Goal: Task Accomplishment & Management: Manage account settings

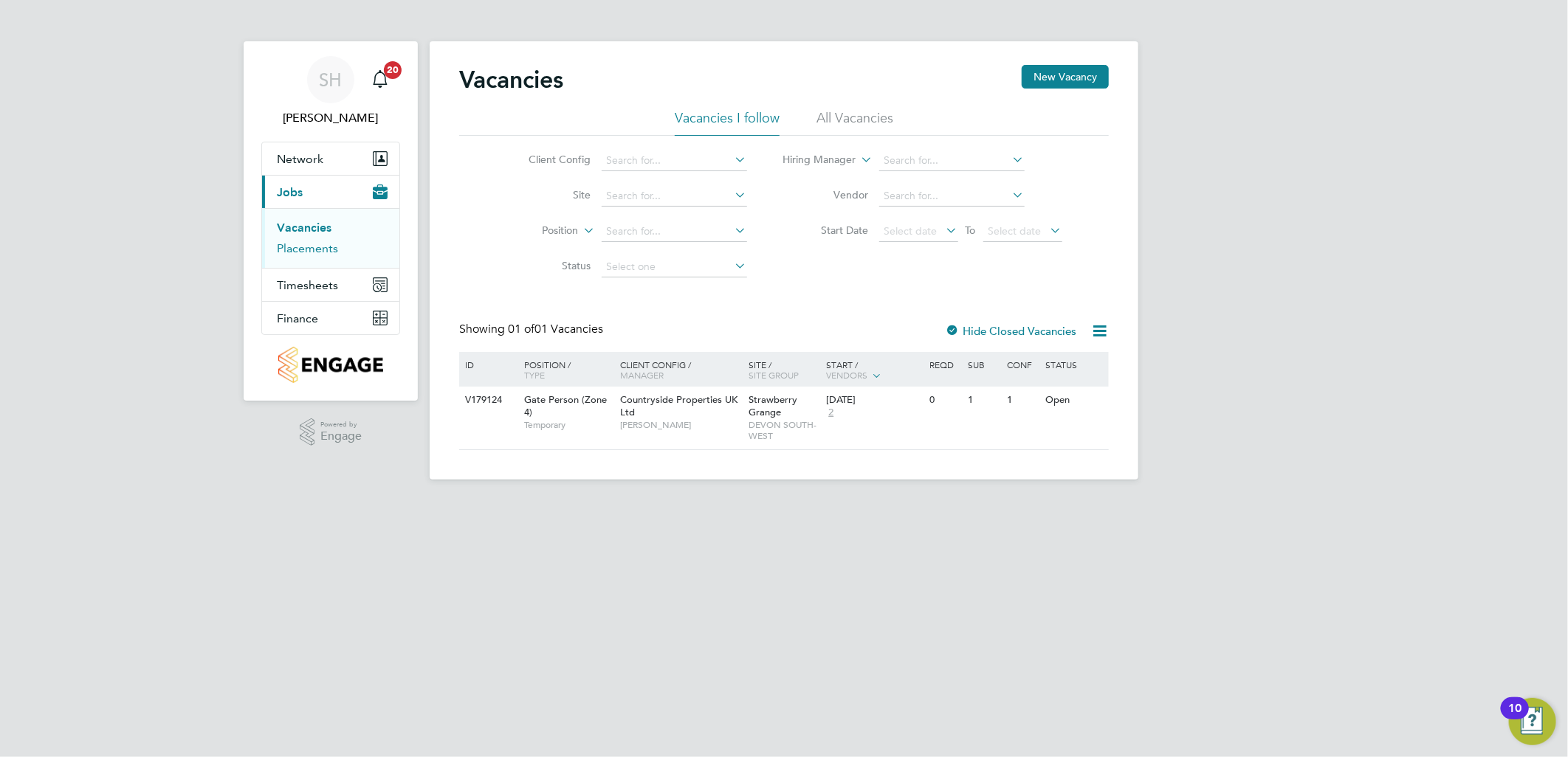
click at [313, 248] on link "Placements" at bounding box center [307, 248] width 61 height 14
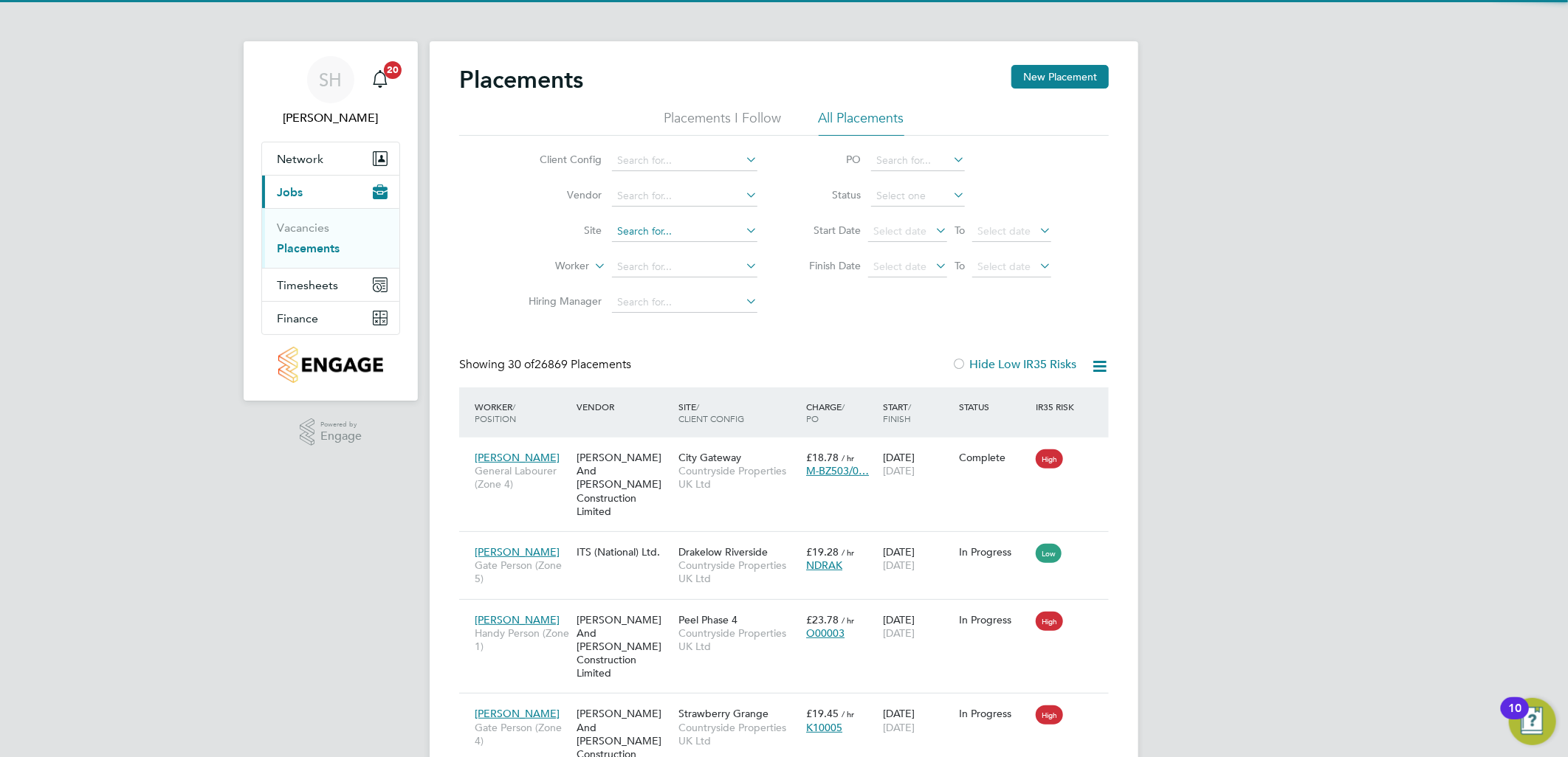
click at [655, 230] on input at bounding box center [685, 231] width 145 height 20
click at [686, 247] on li "Straw [PERSON_NAME] Grange" at bounding box center [692, 252] width 162 height 20
type input "Strawberry Grange"
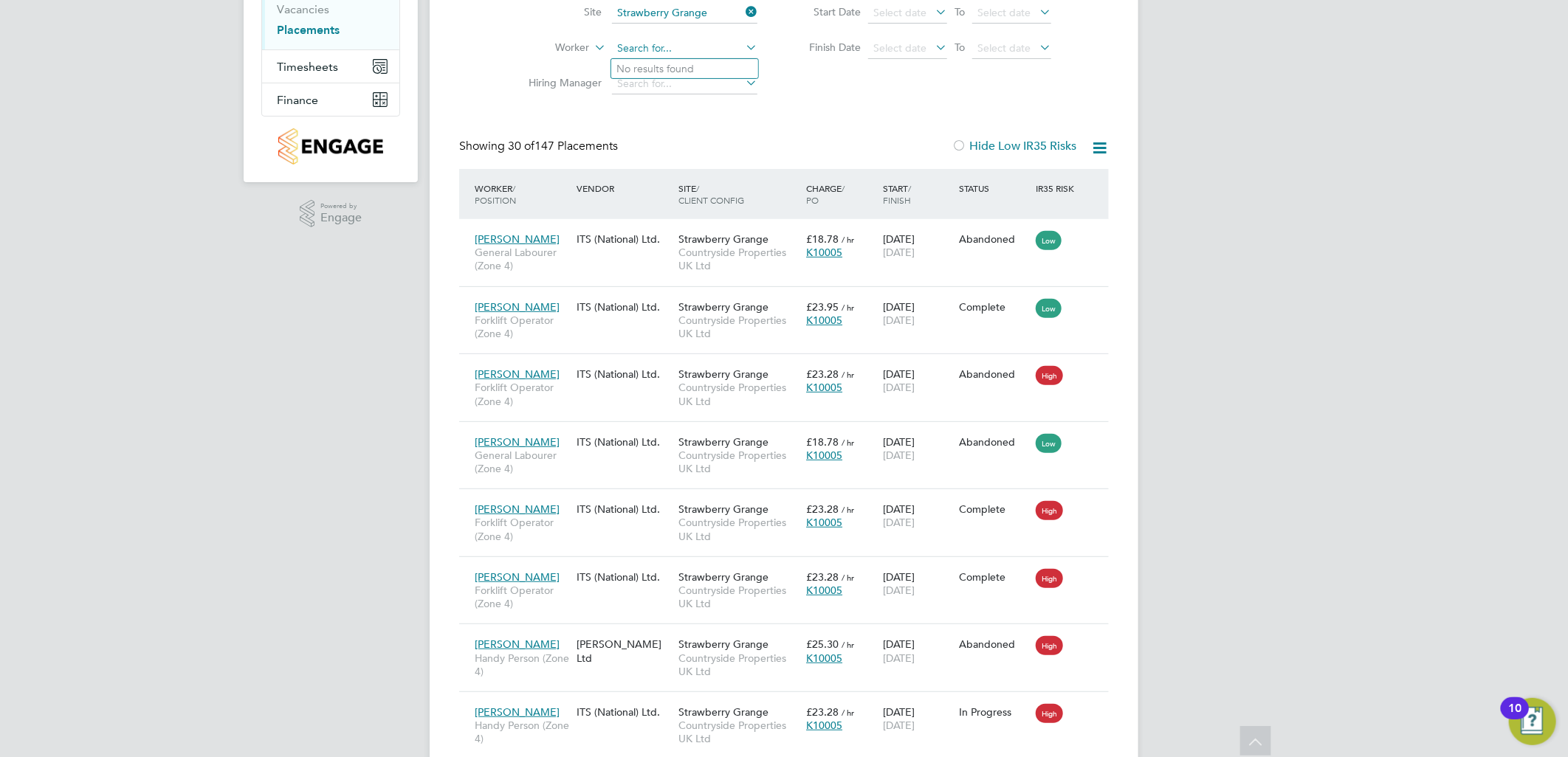
click at [669, 50] on input at bounding box center [685, 48] width 145 height 20
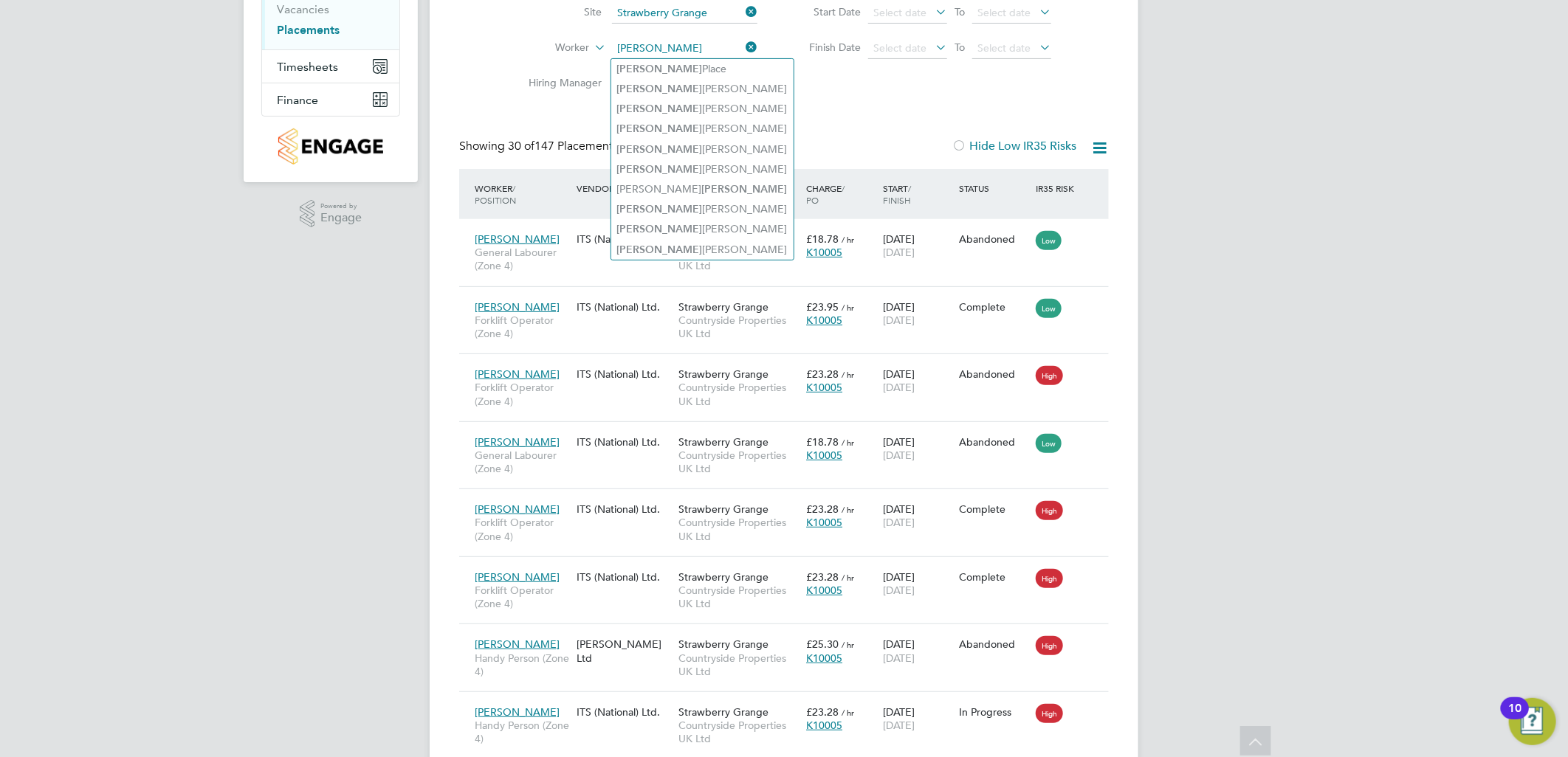
type input "[PERSON_NAME]"
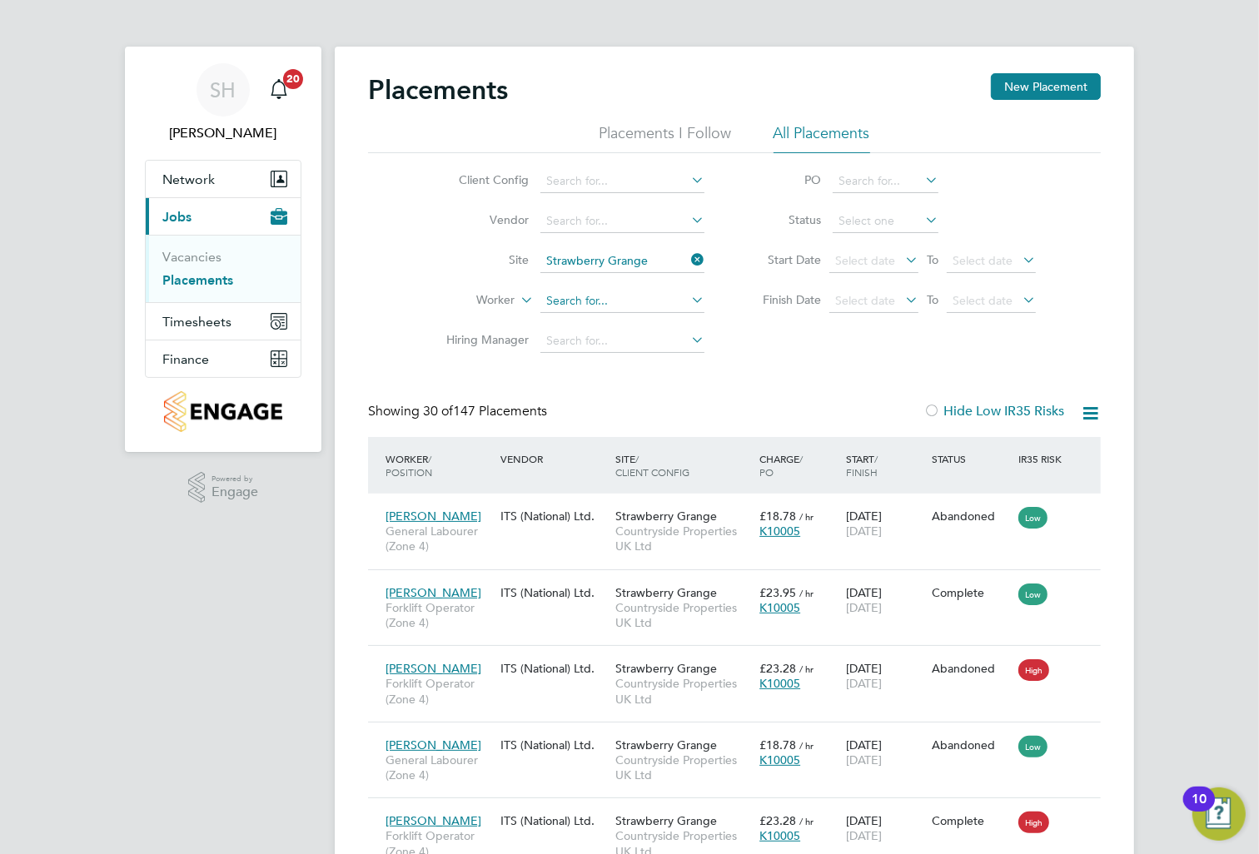
click at [597, 298] on input at bounding box center [622, 301] width 164 height 23
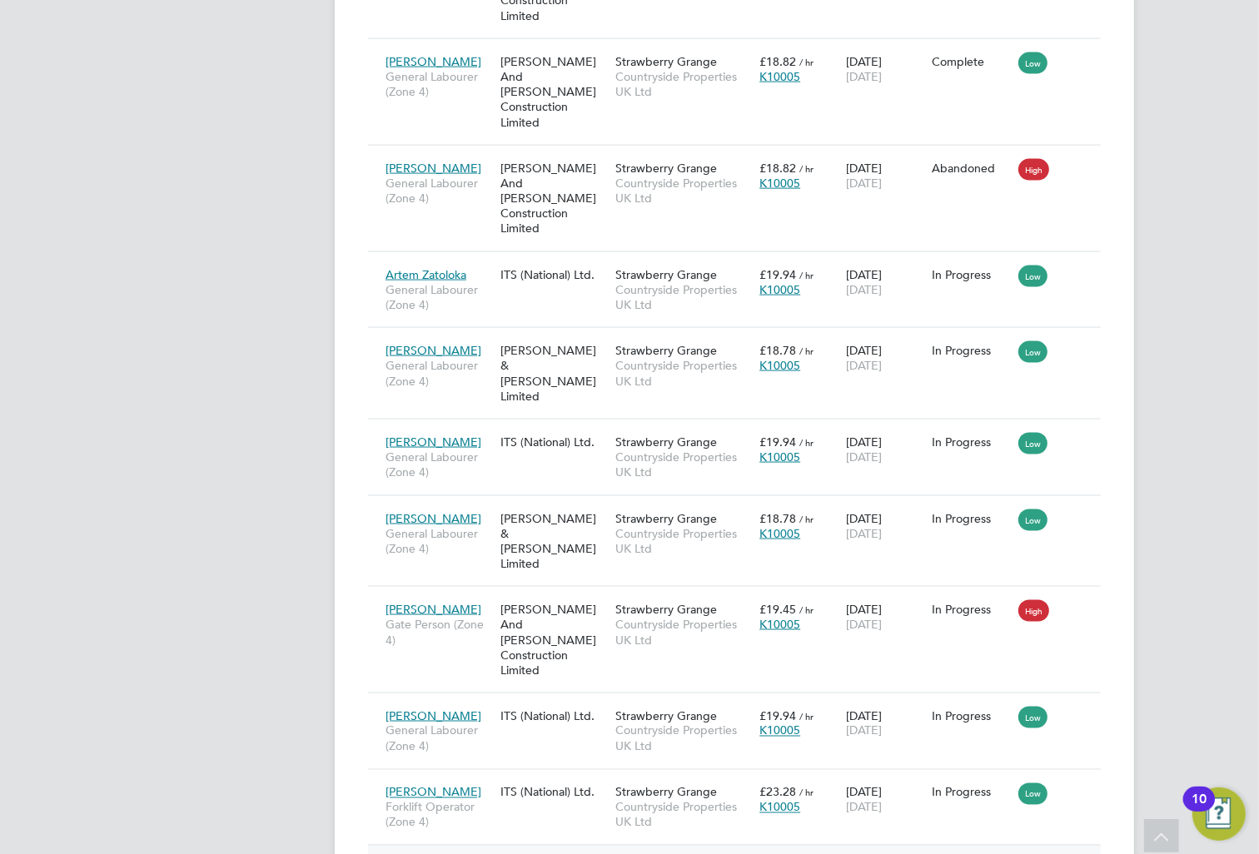
scroll to position [2174, 0]
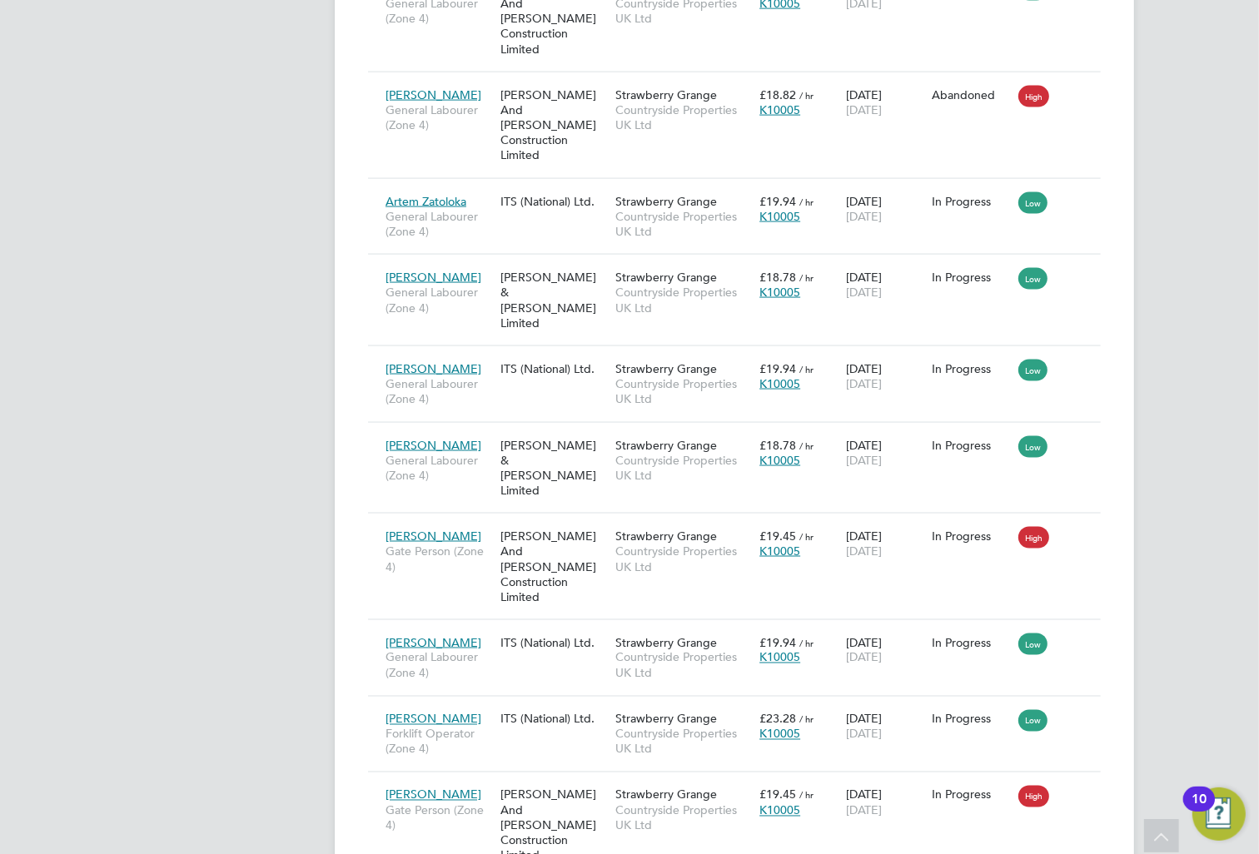
type input "[PERSON_NAME]"
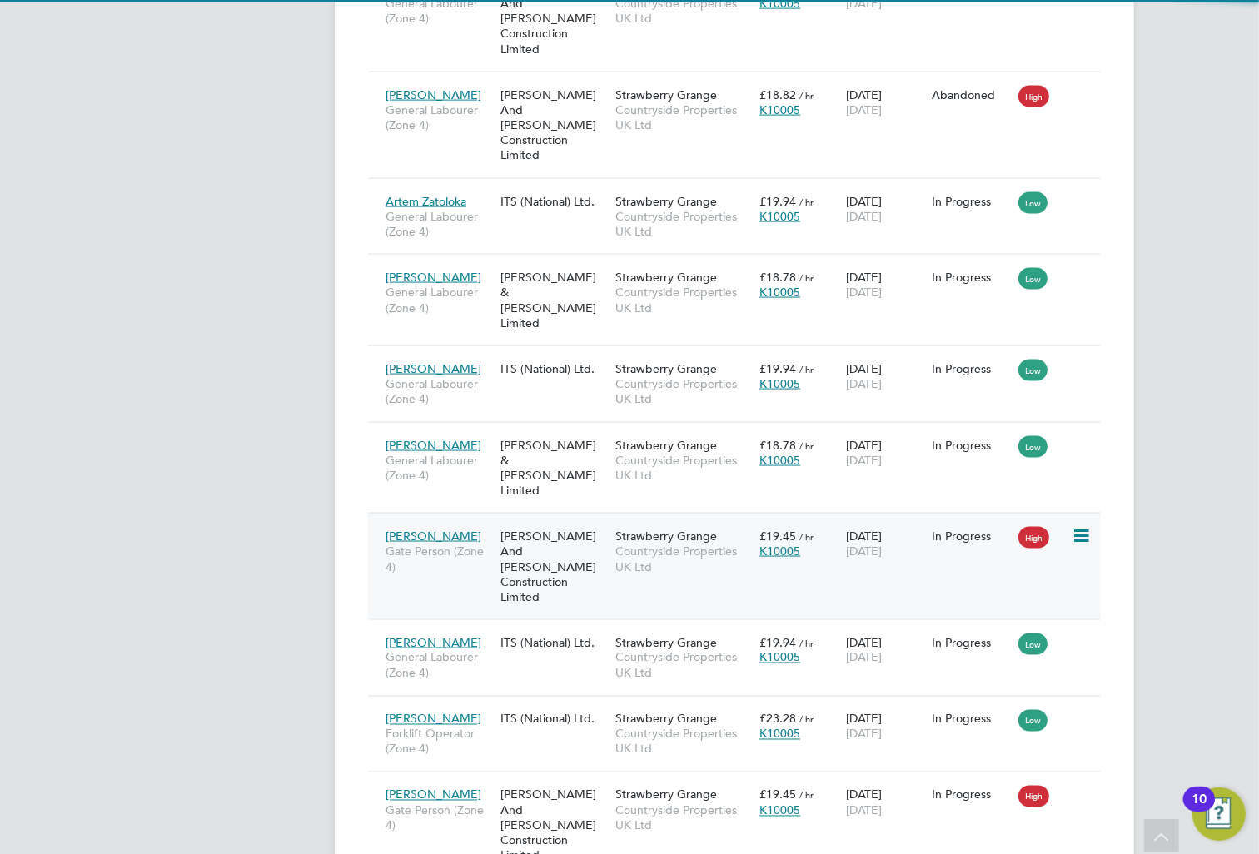
scroll to position [62, 145]
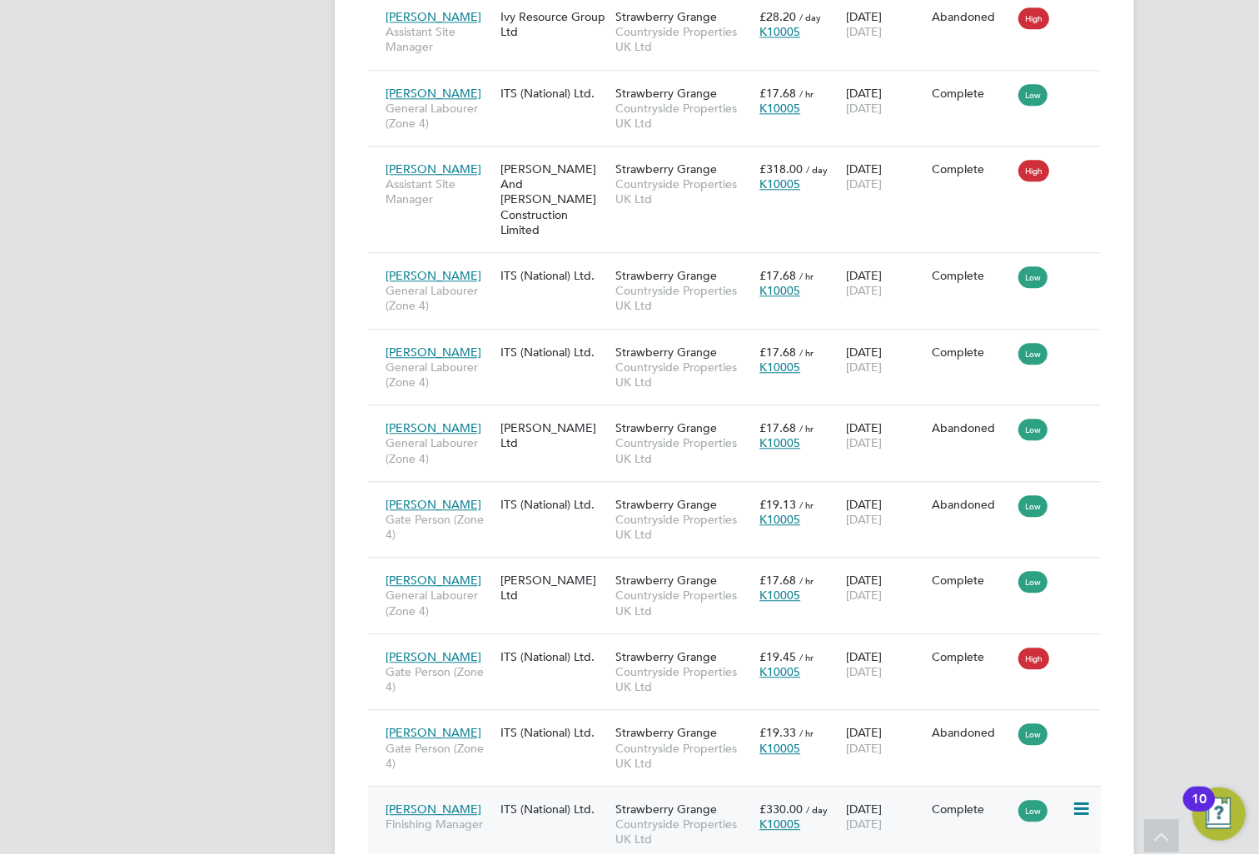
click at [500, 786] on div "[PERSON_NAME] Finishing Manager ITS (National) Ltd. Strawberry Grange Countrysi…" at bounding box center [734, 824] width 733 height 77
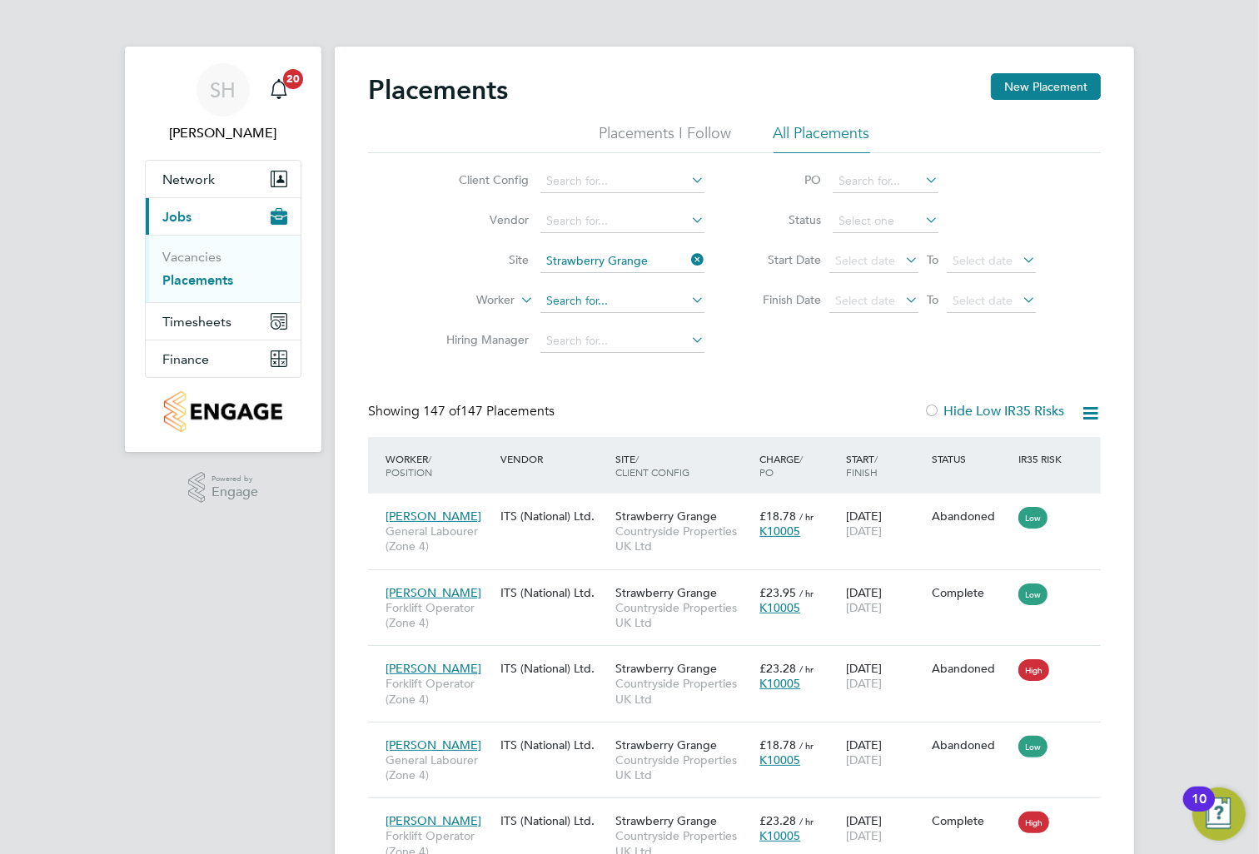
click at [602, 295] on input at bounding box center [622, 301] width 164 height 23
click at [646, 321] on b "Pring" at bounding box center [660, 324] width 29 height 14
type input "[PERSON_NAME]"
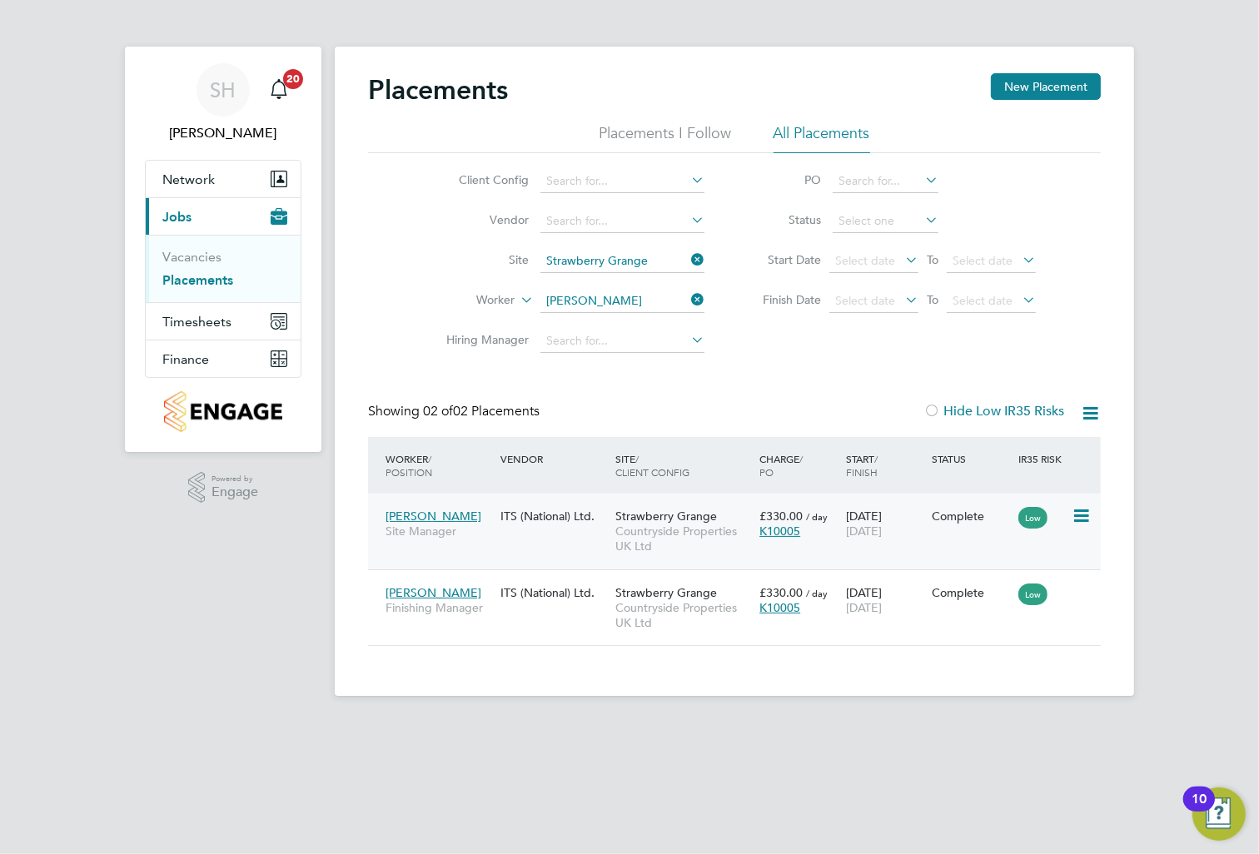
click at [549, 539] on div "[PERSON_NAME] Site Manager ITS (National) Ltd. Strawberry Grange Countryside Pr…" at bounding box center [734, 532] width 733 height 76
click at [558, 524] on div "ITS (National) Ltd." at bounding box center [553, 516] width 115 height 32
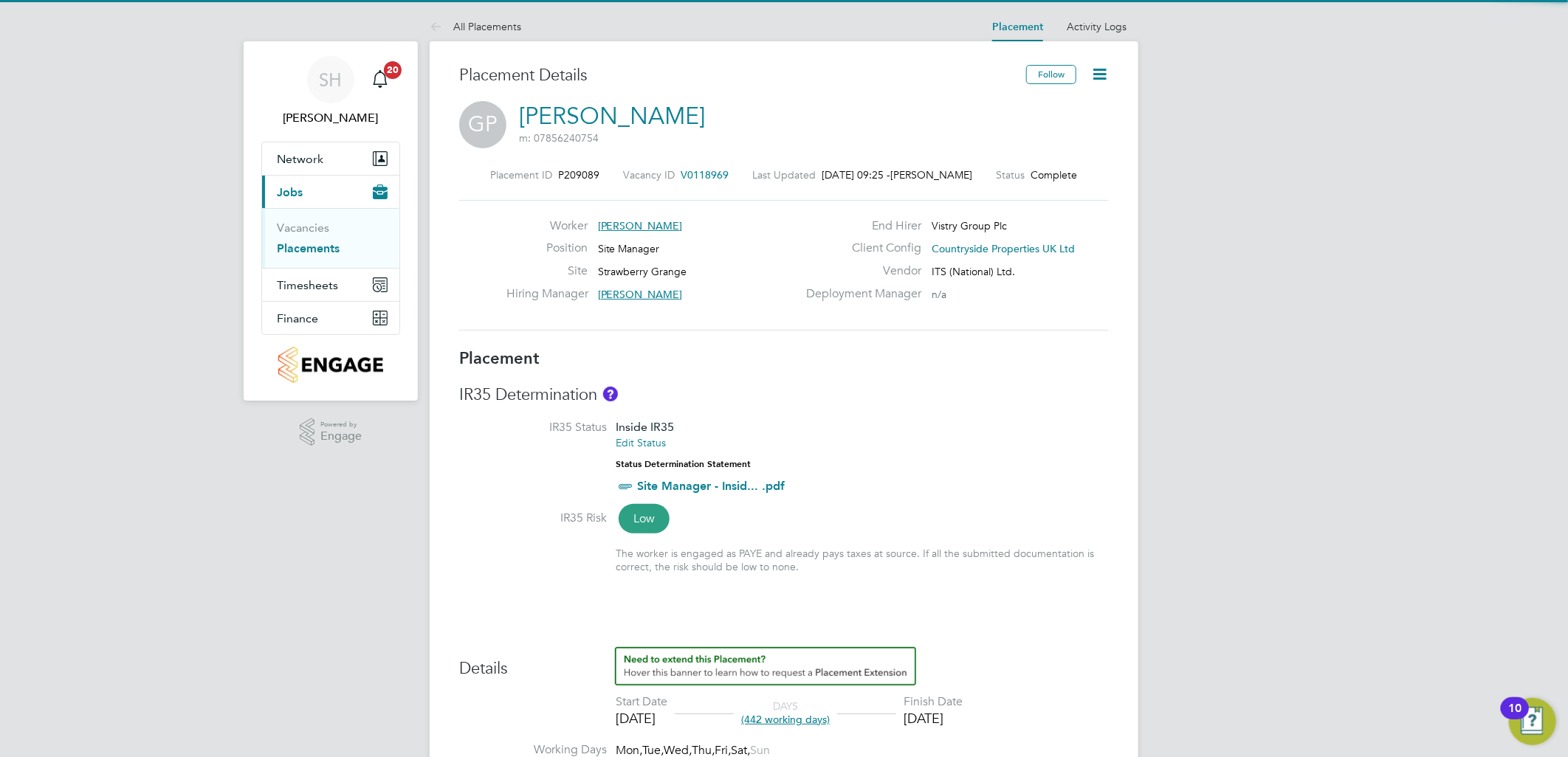
click at [1105, 72] on icon at bounding box center [1100, 74] width 19 height 19
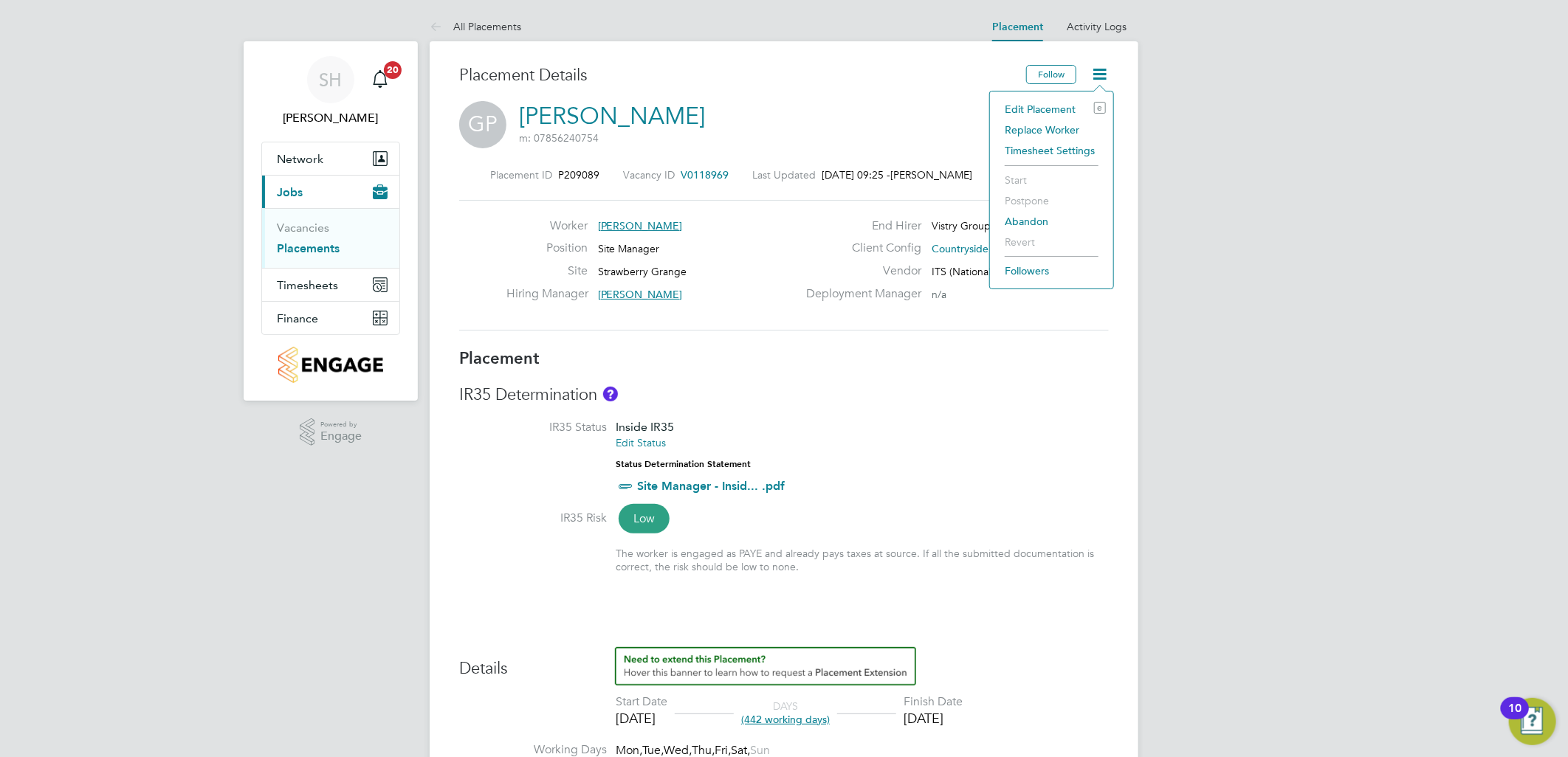
click at [1042, 106] on li "Edit Placement e" at bounding box center [1052, 109] width 108 height 20
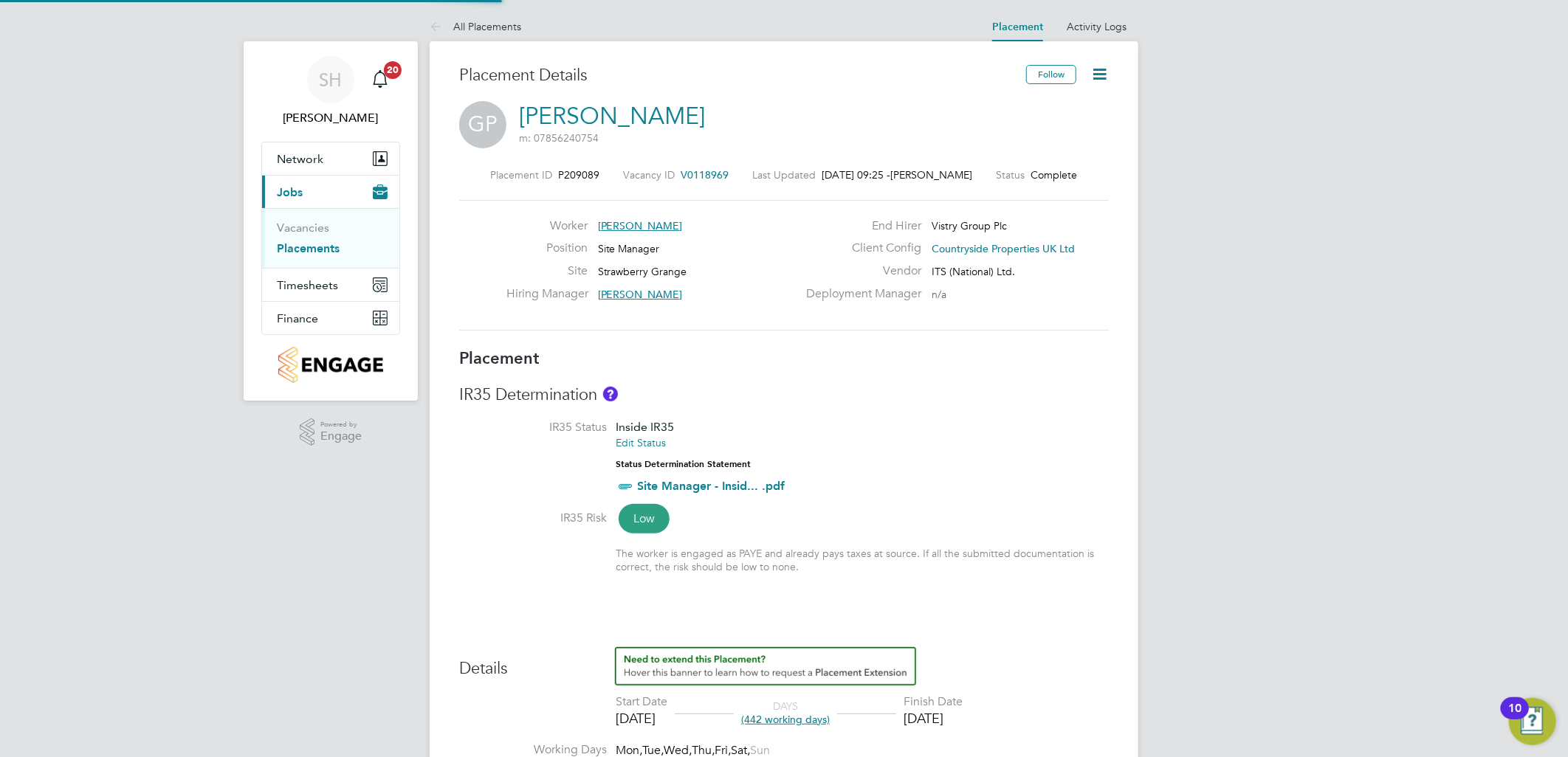
type input "[PERSON_NAME]"
type input "Stephen Harrison"
type input "[DATE]"
type input "07:30"
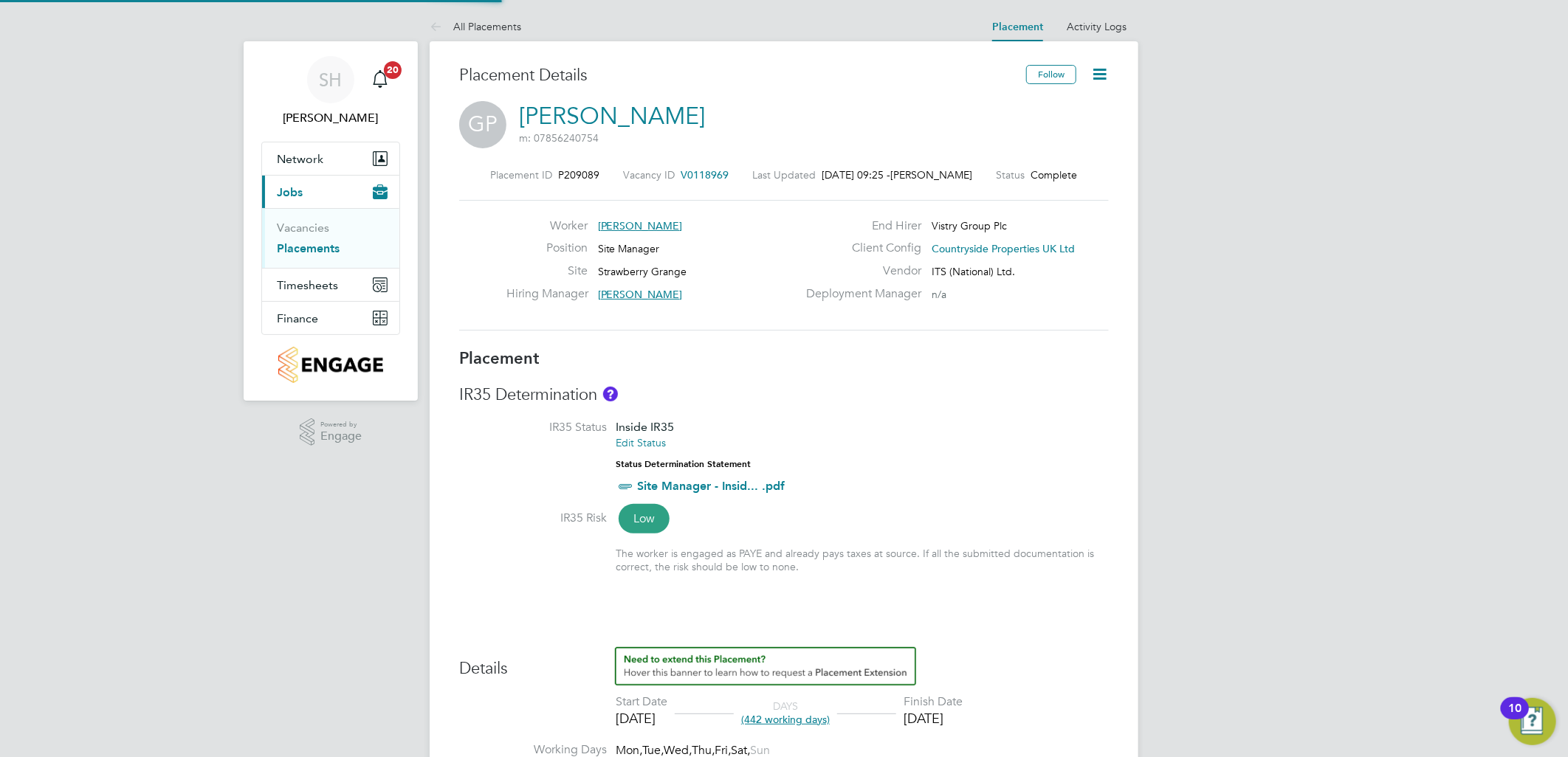
type input "16:30"
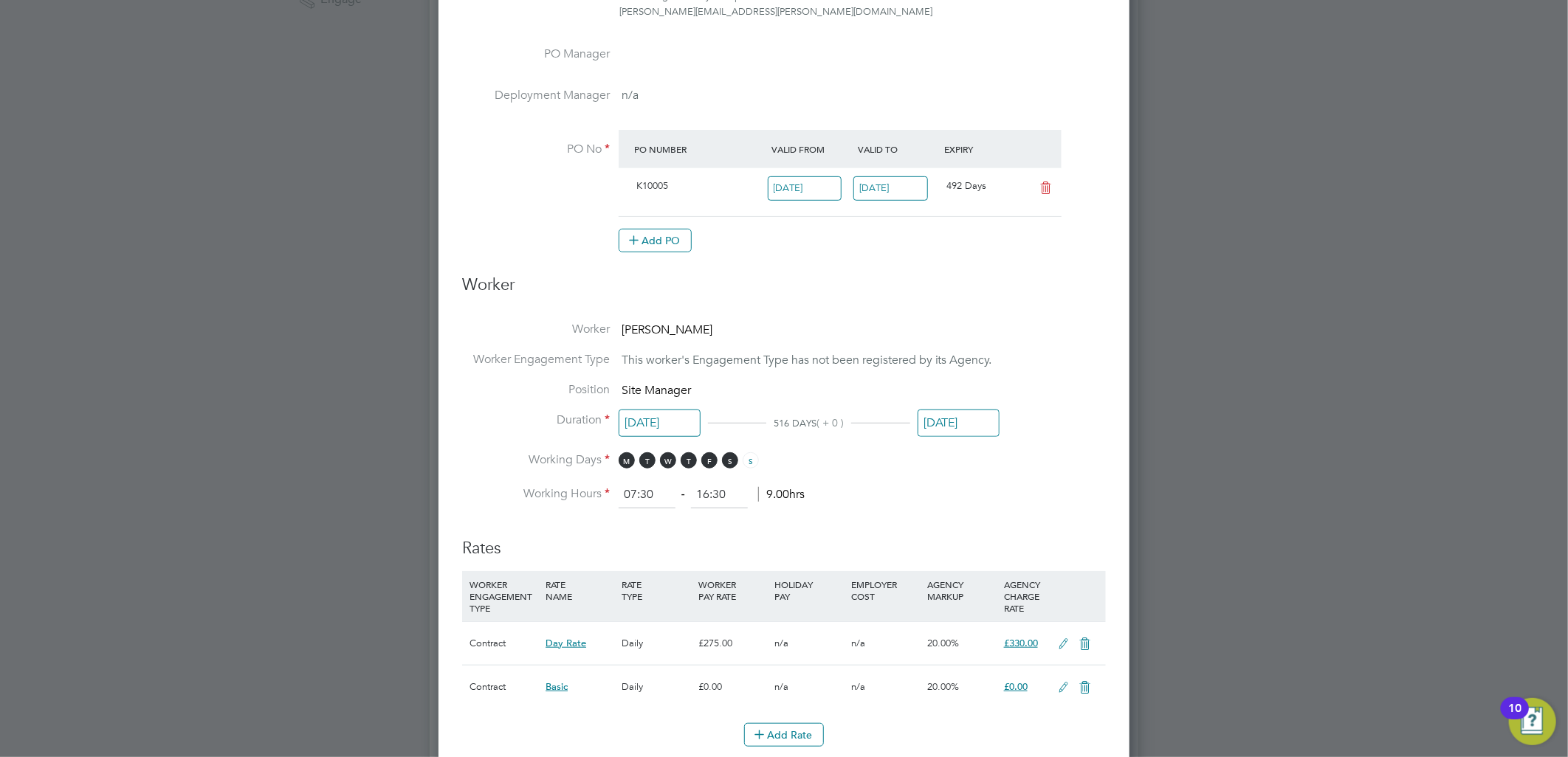
click at [954, 414] on input "[DATE]" at bounding box center [959, 423] width 82 height 27
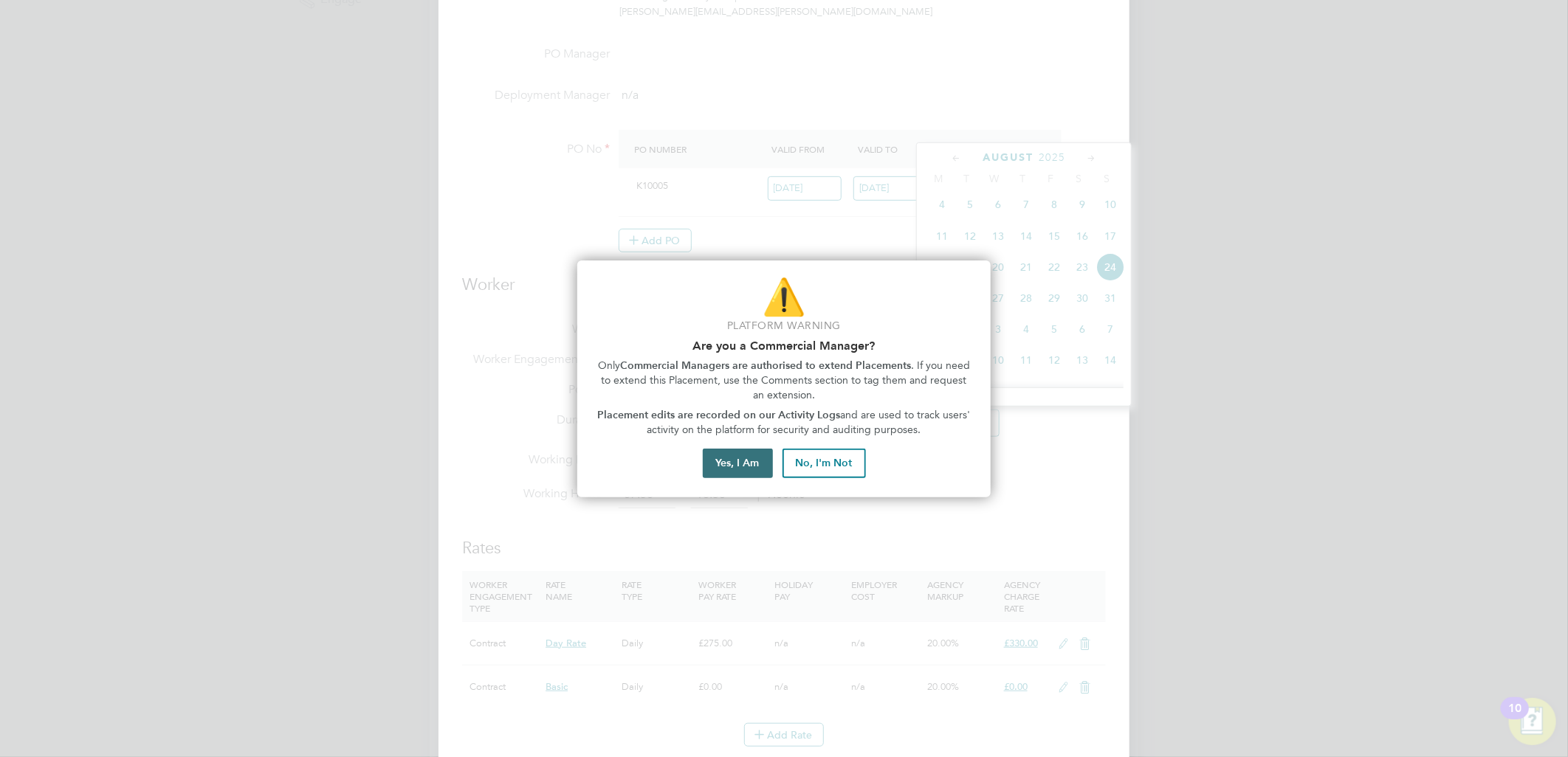
click at [740, 460] on button "Yes, I Am" at bounding box center [738, 463] width 70 height 29
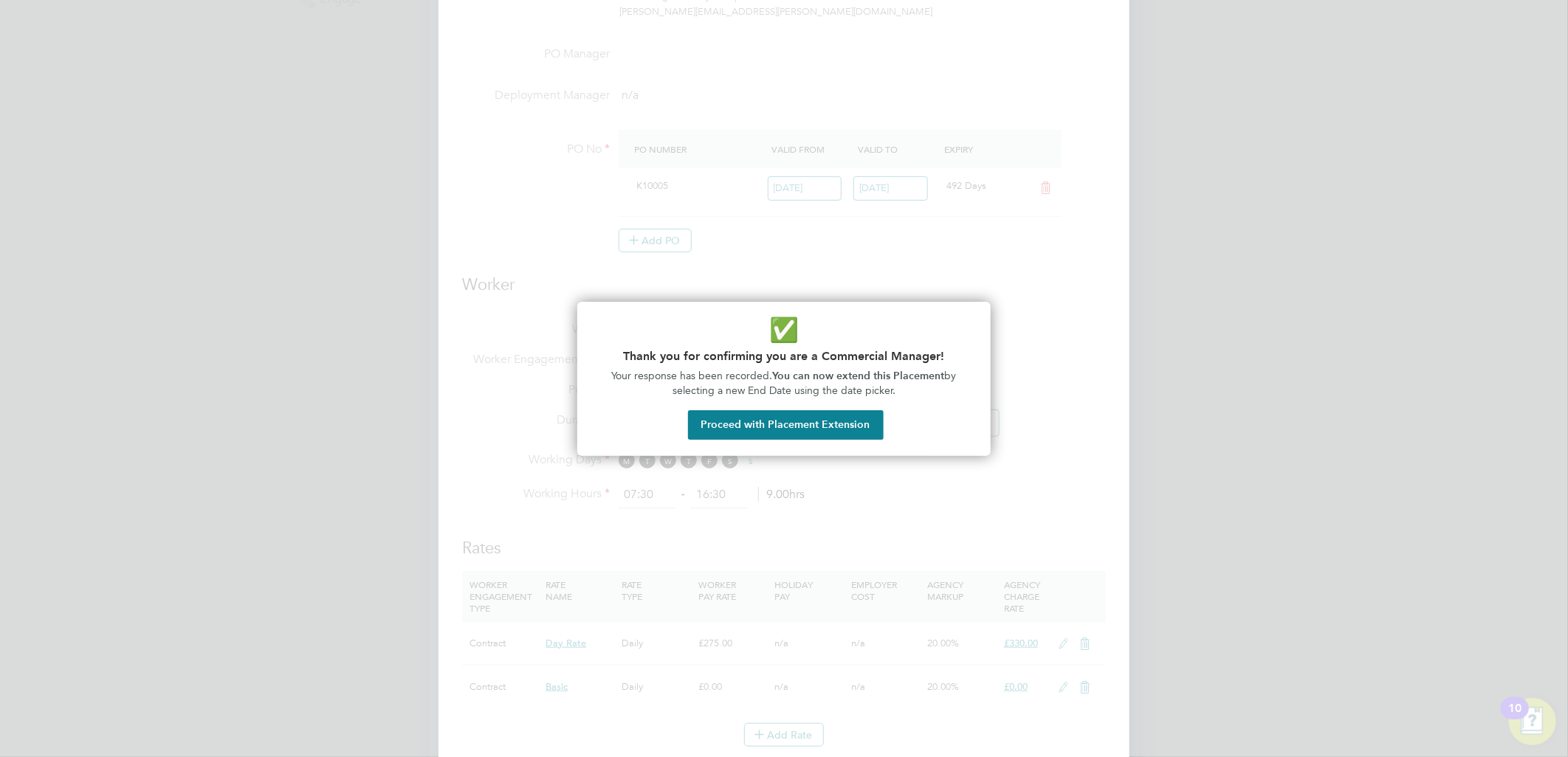
click at [768, 408] on div "✅ Thank you for confirming you are a Commercial Manager! Your response has been…" at bounding box center [784, 378] width 413 height 154
click at [769, 417] on button "Proceed with Placement Extension" at bounding box center [786, 425] width 196 height 29
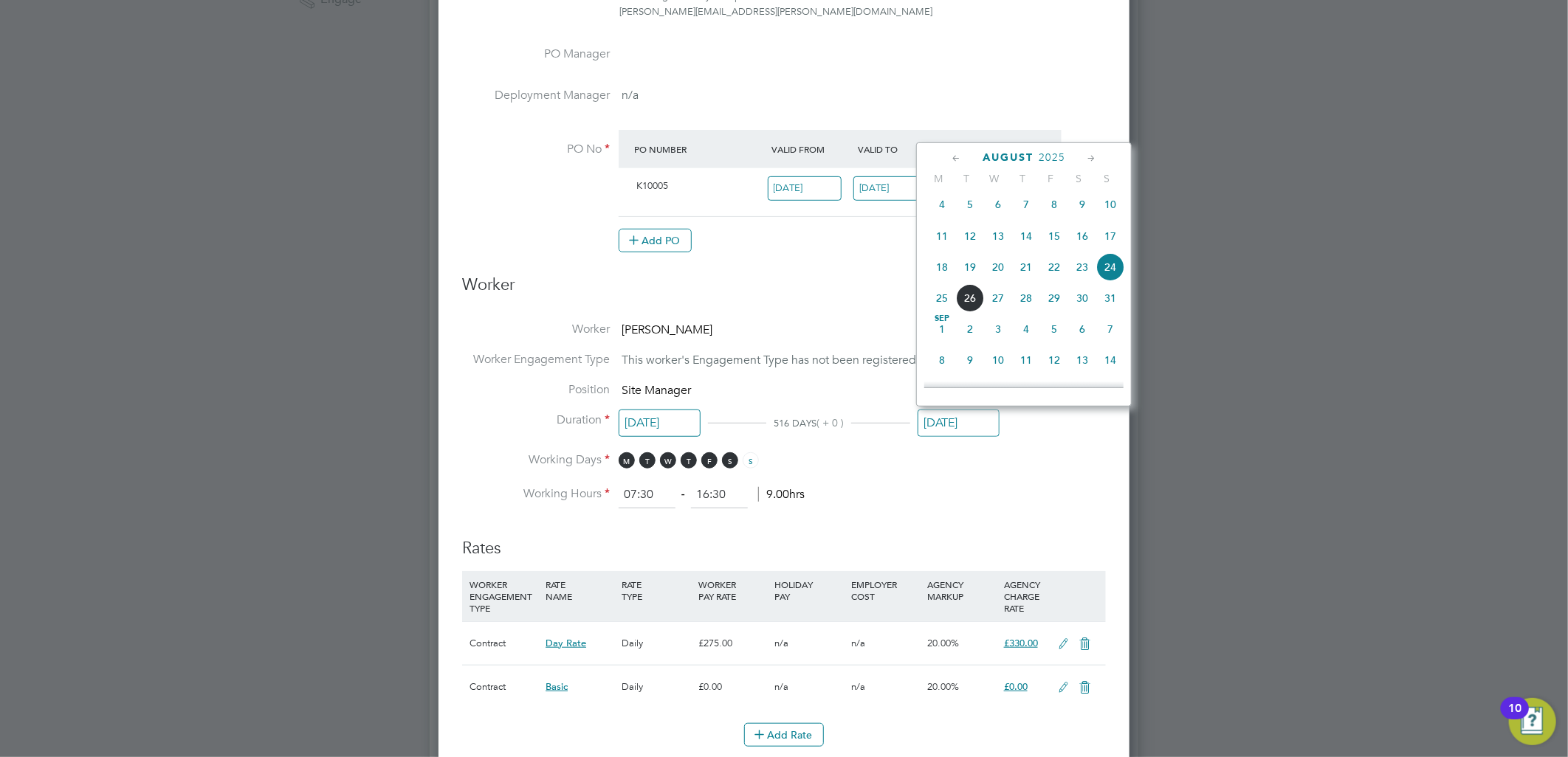
click at [1113, 304] on span "31" at bounding box center [1110, 299] width 28 height 28
type input "[DATE]"
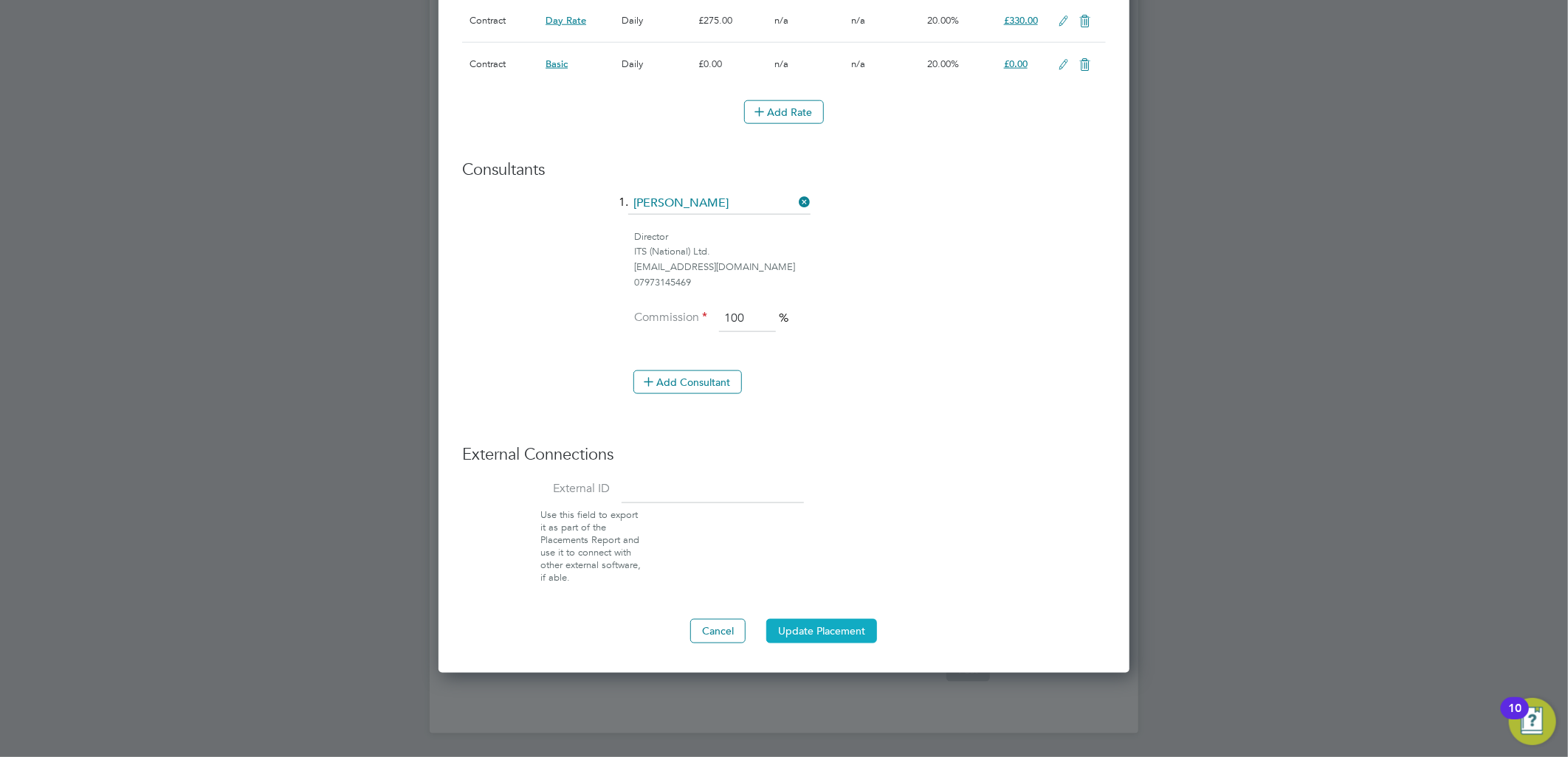
click at [804, 625] on button "Update Placement" at bounding box center [821, 630] width 111 height 24
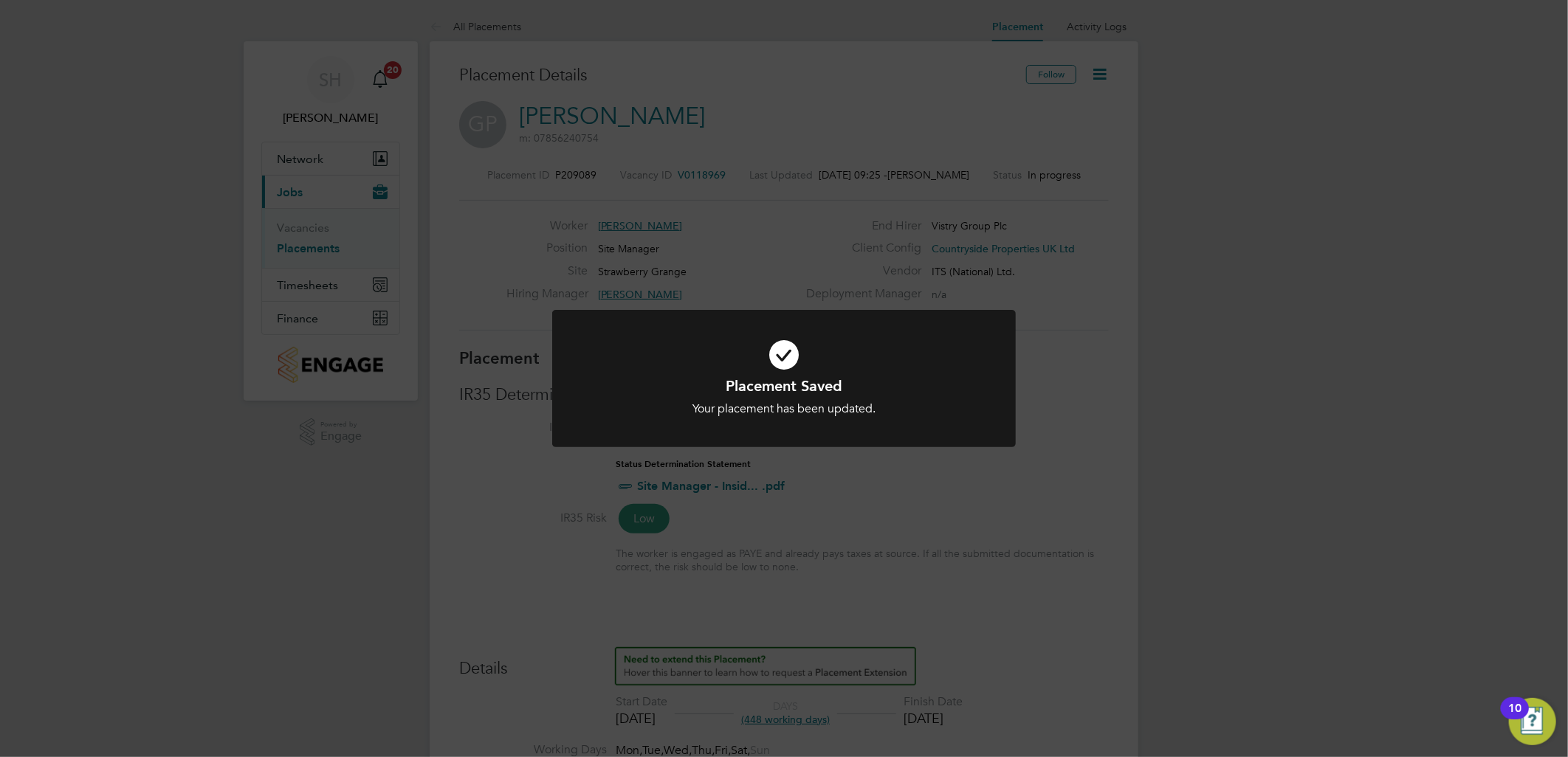
click at [1227, 178] on div "Placement Saved Your placement has been updated. Cancel Okay" at bounding box center [784, 378] width 1568 height 757
